Goal: Check status: Check status

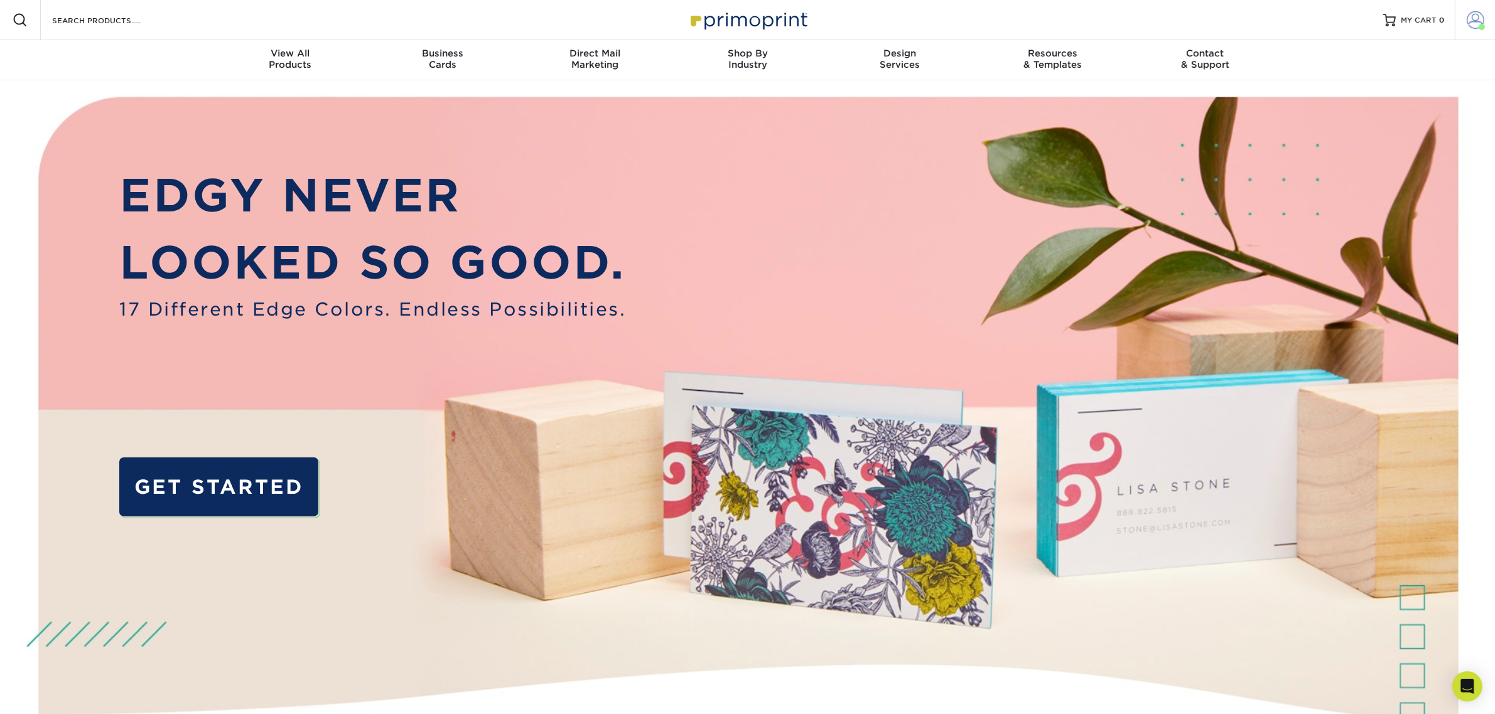
click at [1467, 24] on span at bounding box center [1476, 20] width 18 height 18
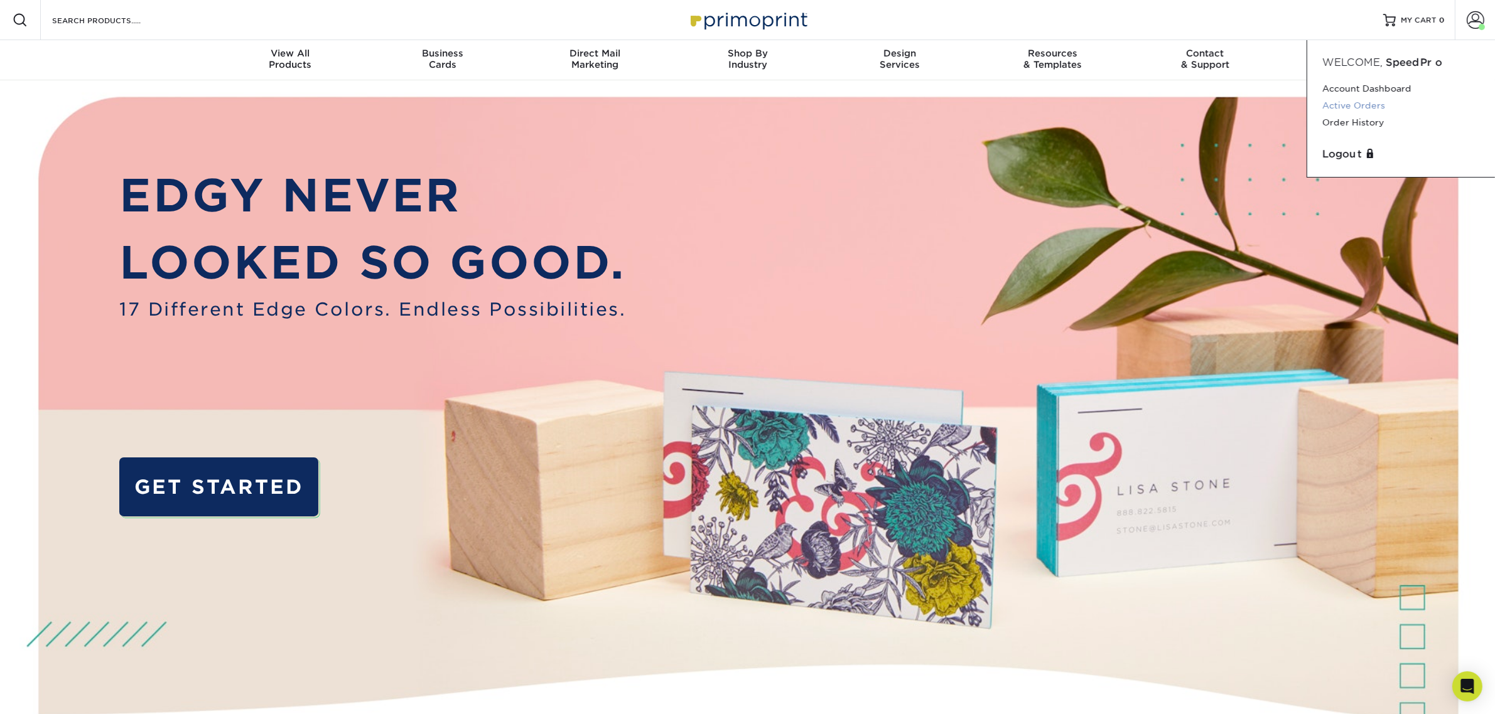
click at [1358, 105] on link "Active Orders" at bounding box center [1401, 105] width 158 height 17
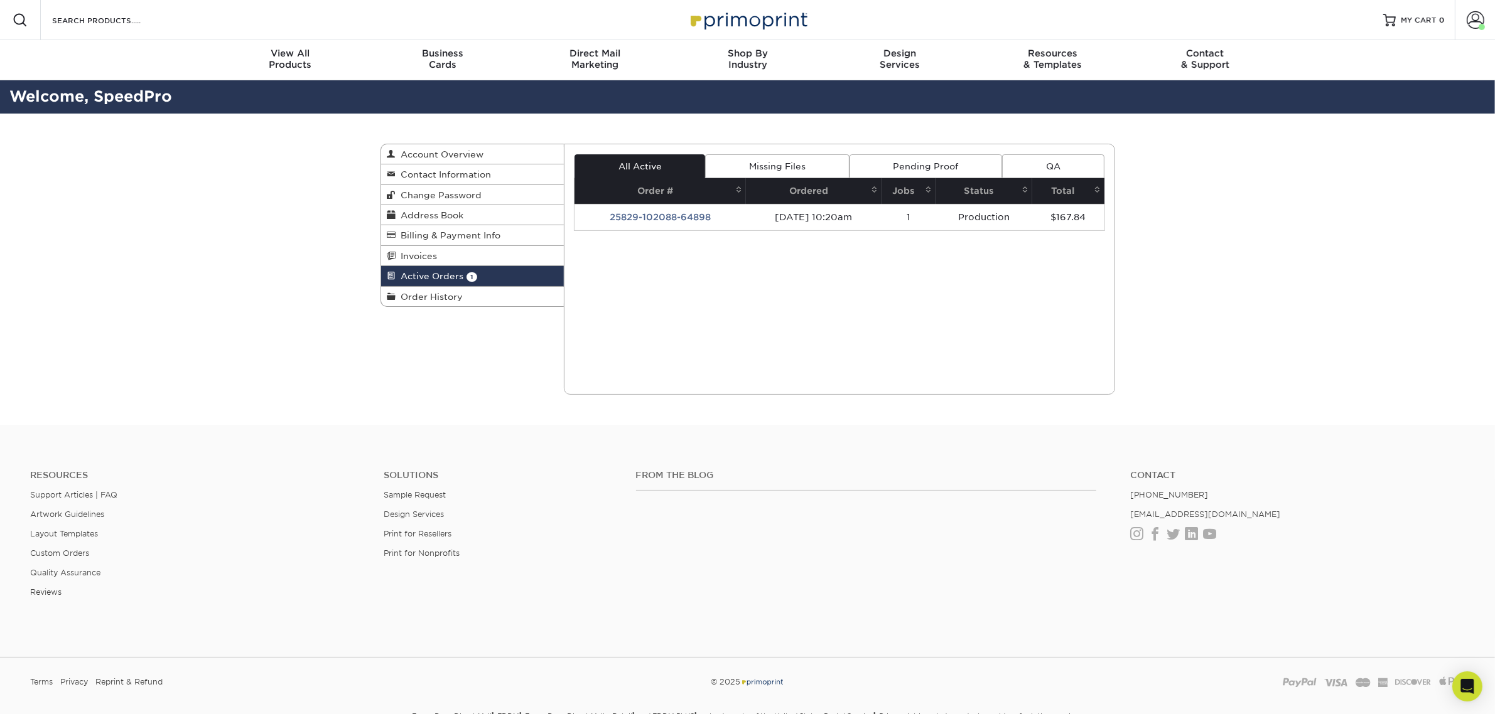
click at [408, 281] on span "Active Orders" at bounding box center [430, 276] width 68 height 10
click at [409, 299] on span "Order History" at bounding box center [429, 297] width 67 height 10
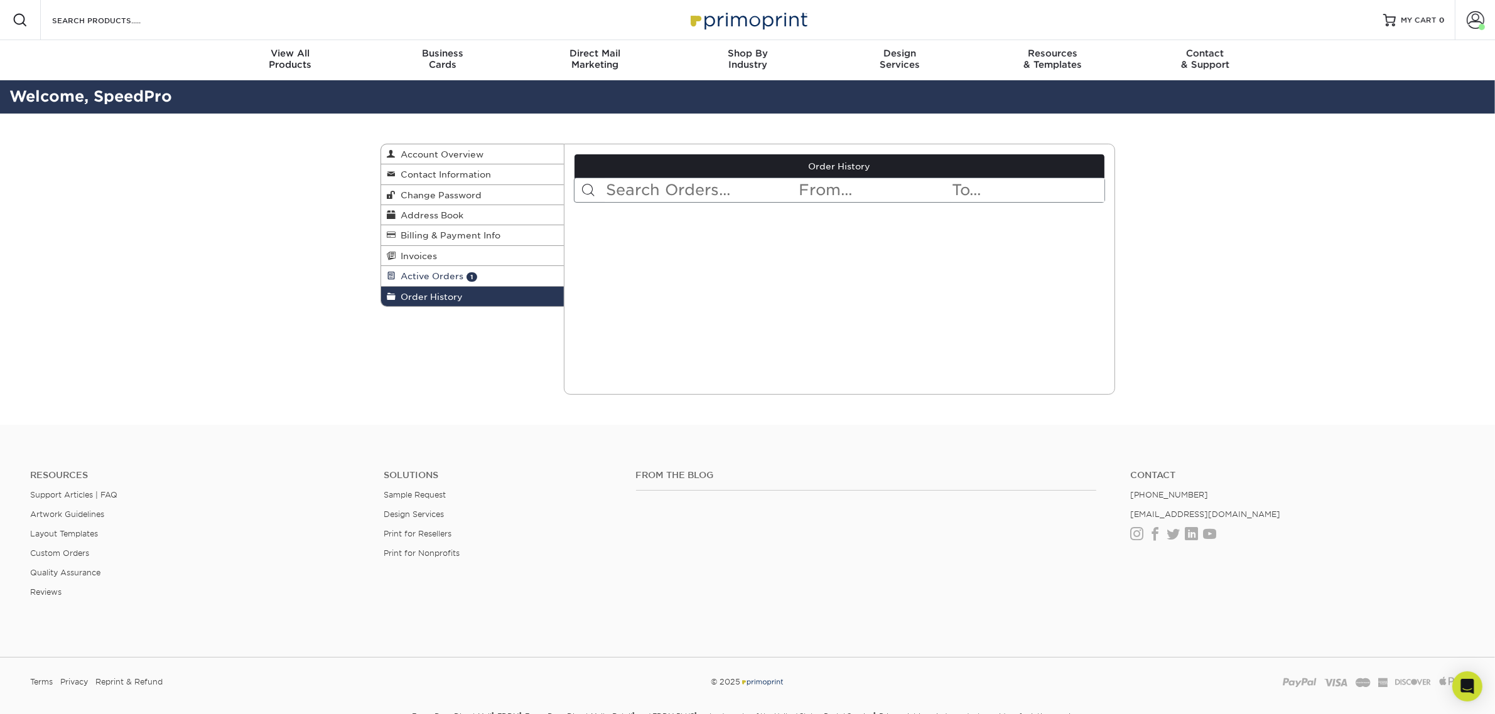
click at [416, 278] on span "Active Orders" at bounding box center [430, 276] width 68 height 10
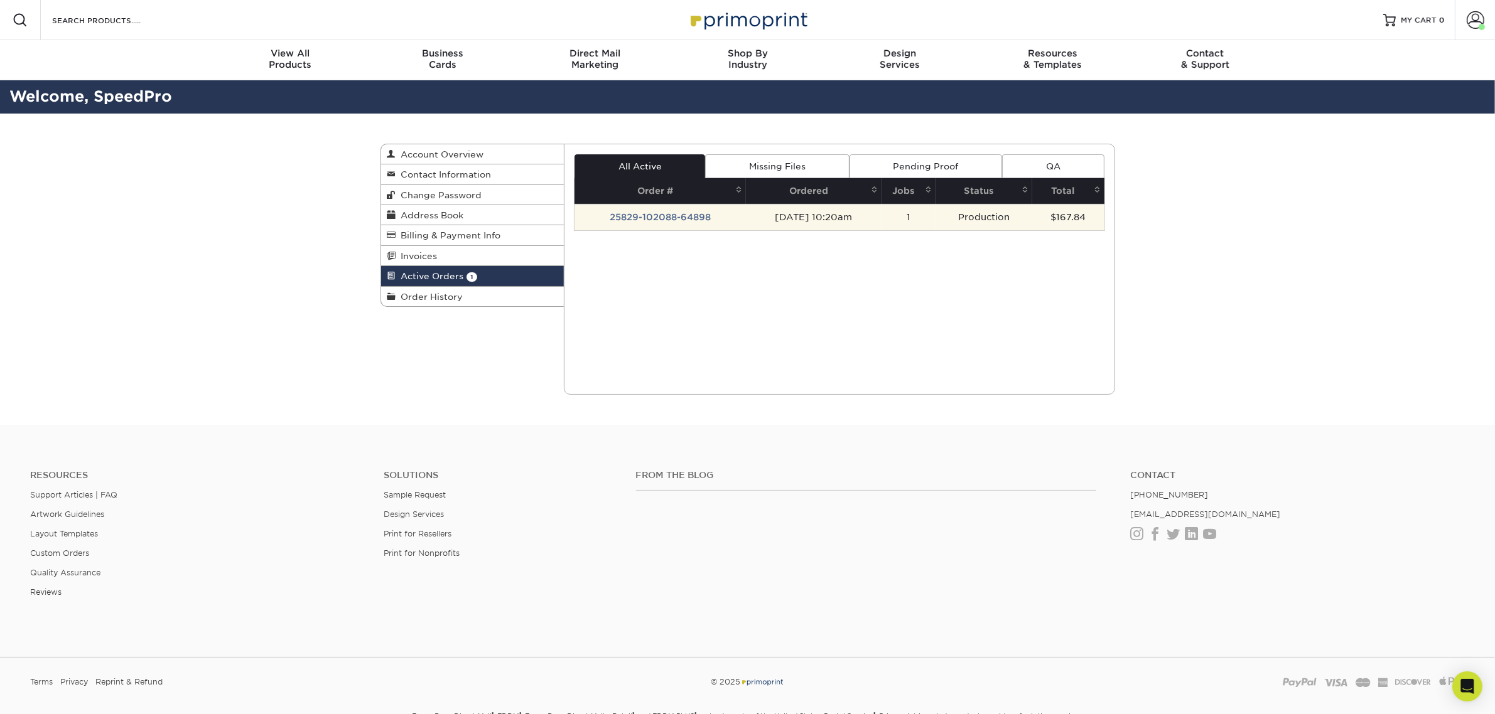
click at [694, 209] on td "25829-102088-64898" at bounding box center [659, 217] width 171 height 26
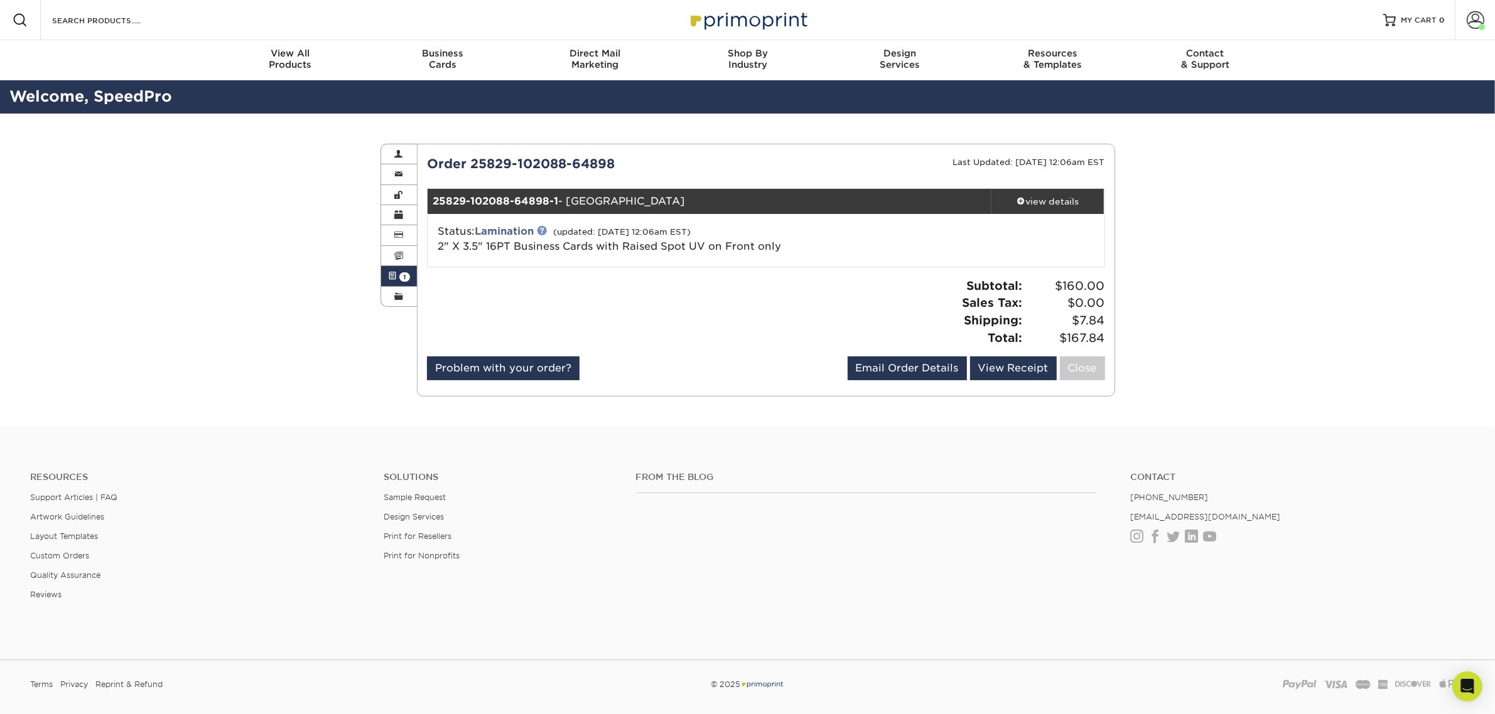
click at [544, 234] on link at bounding box center [542, 230] width 10 height 10
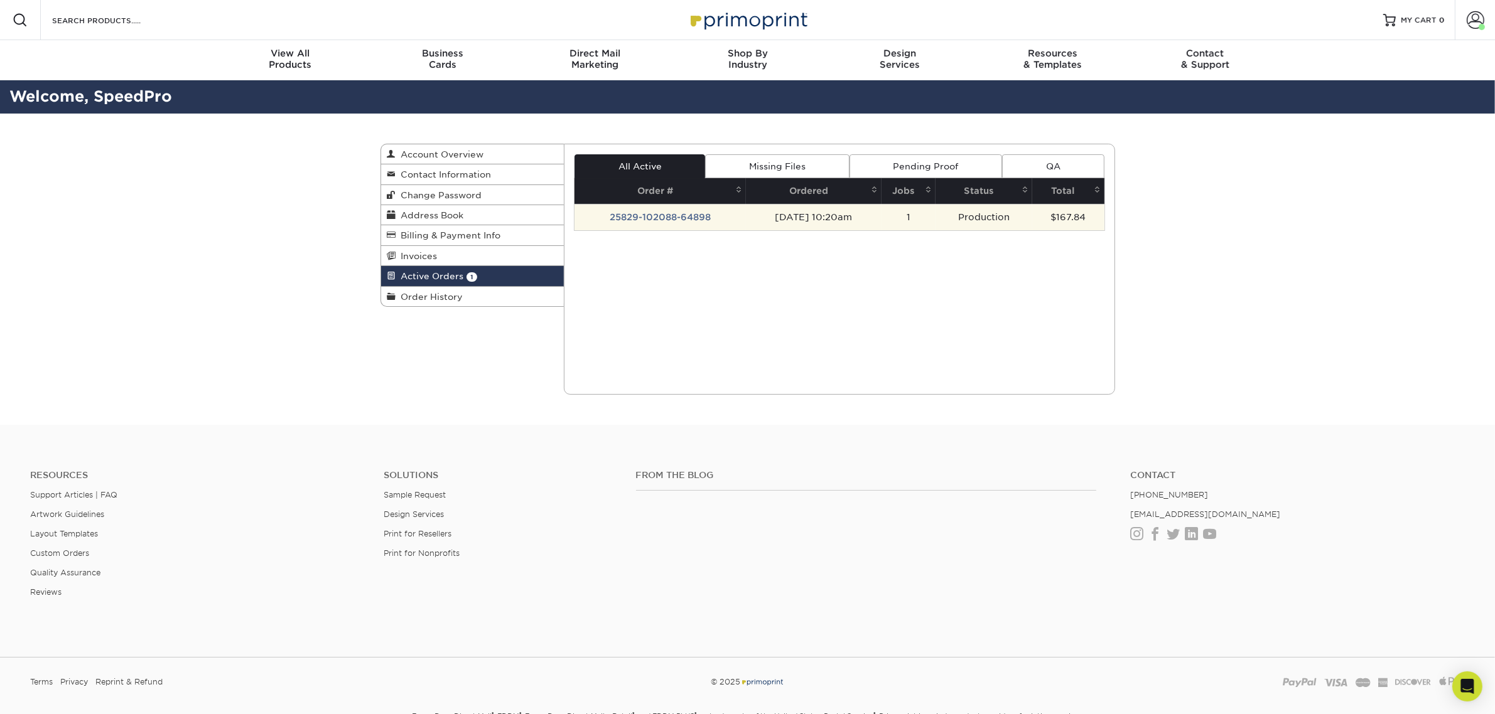
click at [639, 214] on td "25829-102088-64898" at bounding box center [659, 217] width 171 height 26
